Goal: Transaction & Acquisition: Purchase product/service

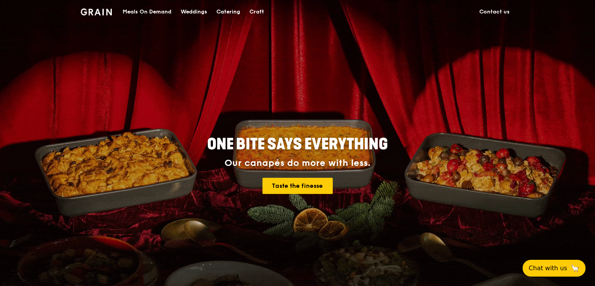
click at [150, 11] on div "Meals On Demand" at bounding box center [147, 11] width 49 height 23
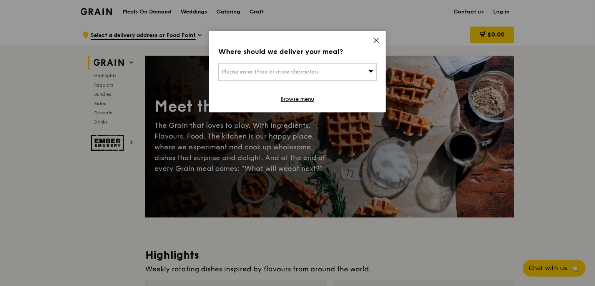
click at [376, 40] on icon at bounding box center [376, 40] width 5 height 5
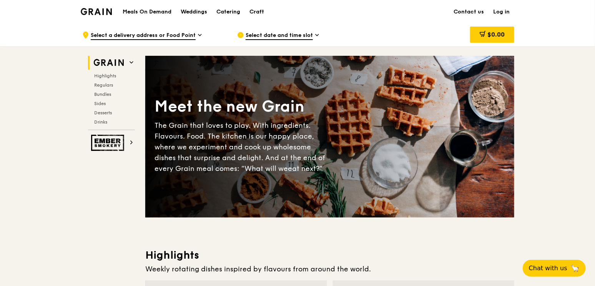
click at [147, 11] on h1 "Meals On Demand" at bounding box center [147, 12] width 49 height 8
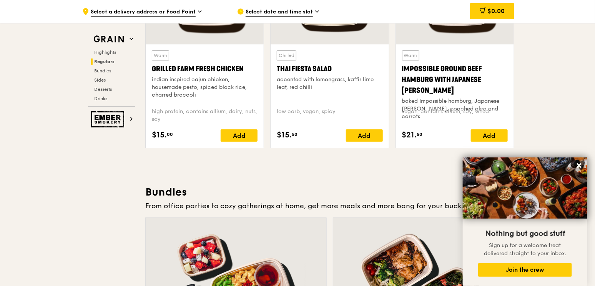
scroll to position [961, 0]
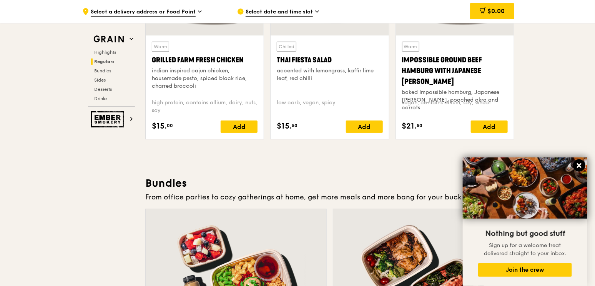
click at [578, 165] on icon at bounding box center [579, 165] width 5 height 5
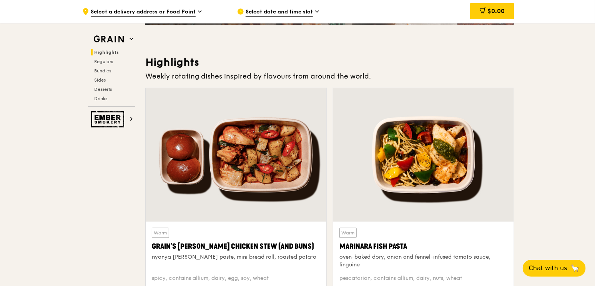
scroll to position [0, 0]
